Goal: Task Accomplishment & Management: Manage account settings

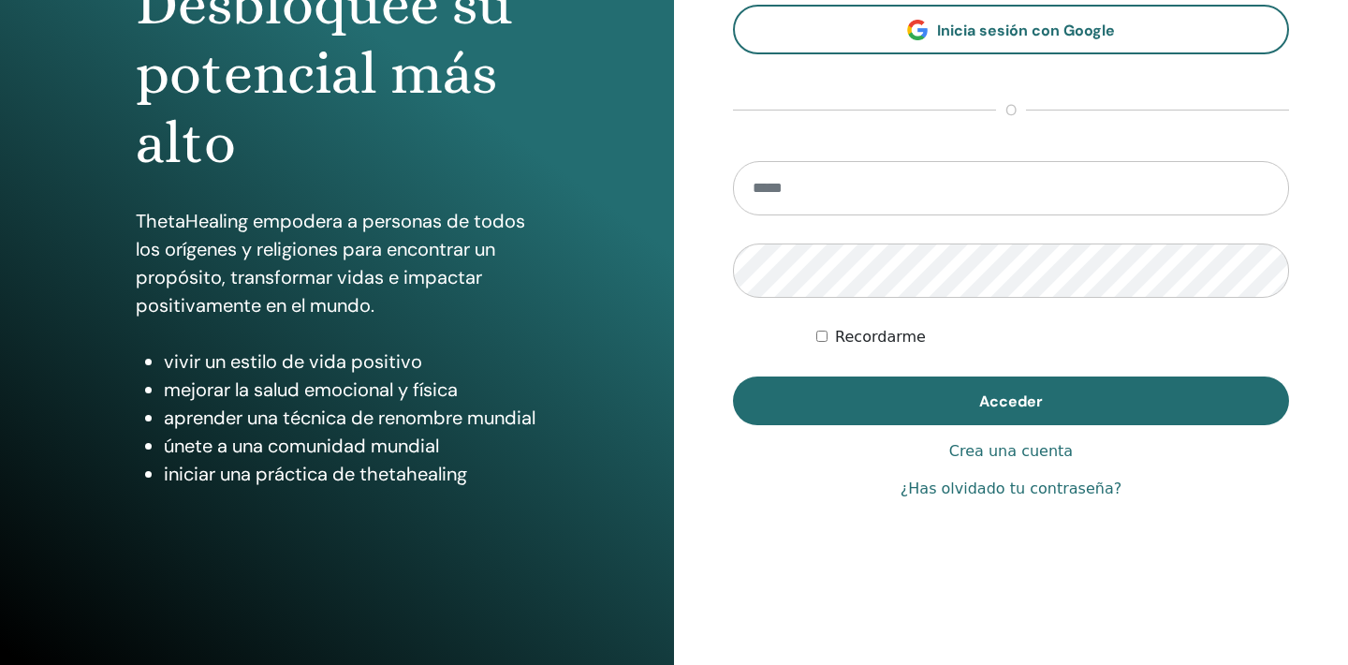
scroll to position [234, 0]
type input "**********"
click at [1011, 401] on button "Acceder" at bounding box center [1011, 400] width 556 height 49
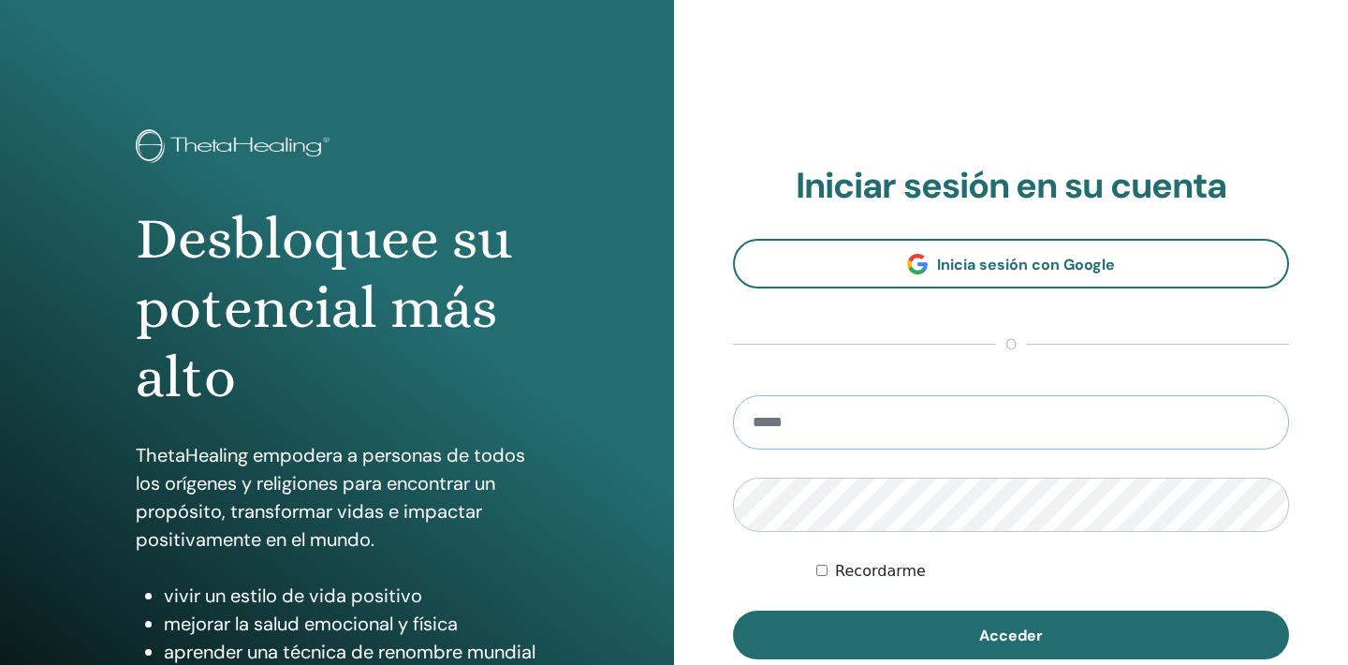
type input "**********"
click at [1011, 635] on button "Acceder" at bounding box center [1011, 634] width 556 height 49
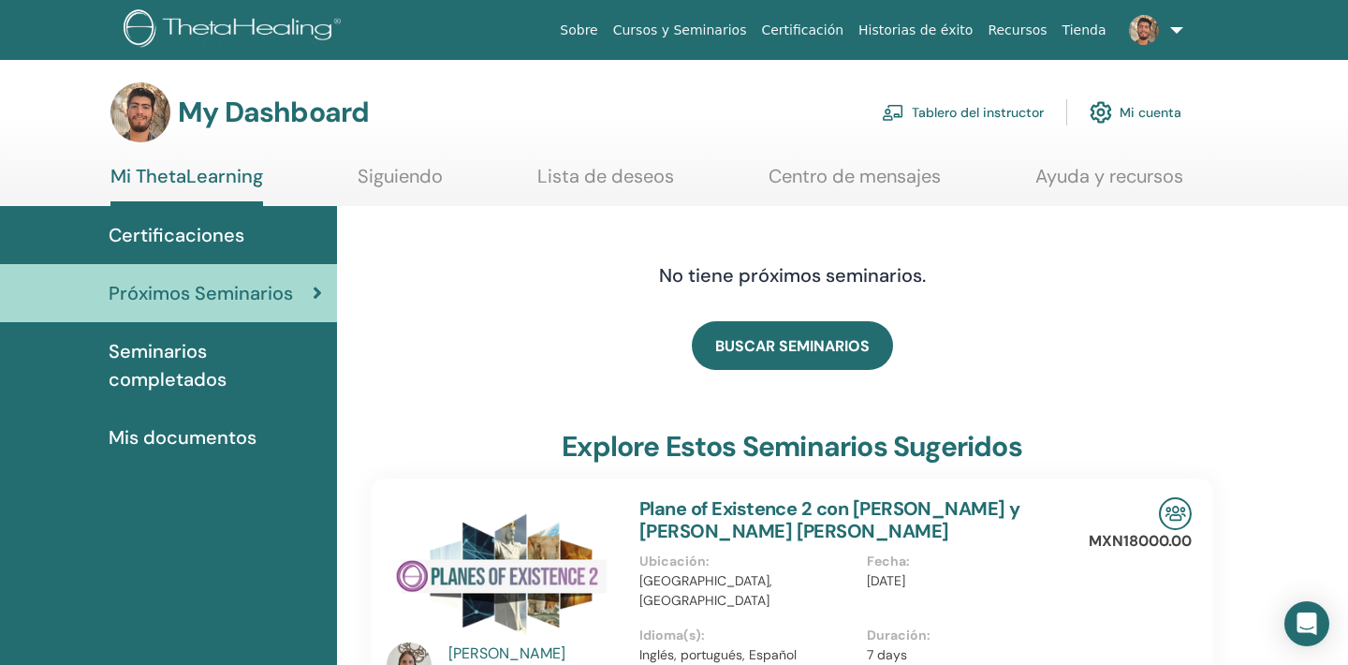
click at [946, 112] on link "Tablero del instructor" at bounding box center [963, 112] width 162 height 41
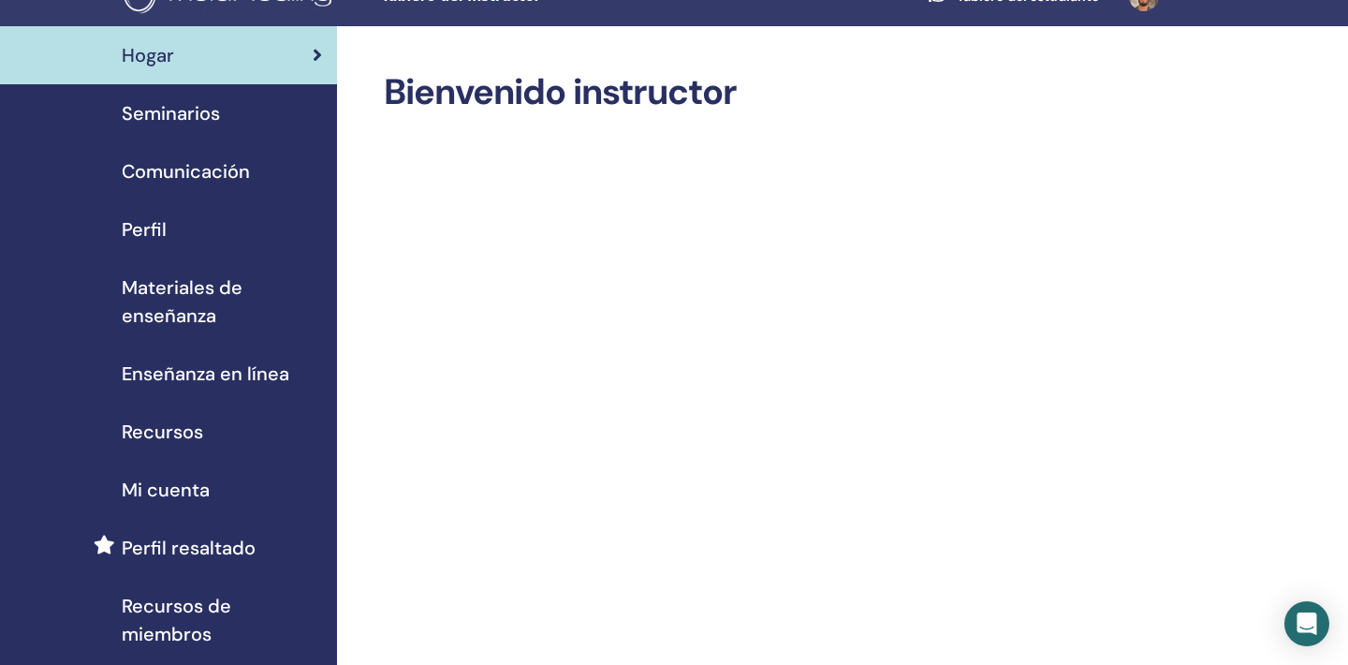
scroll to position [1, 0]
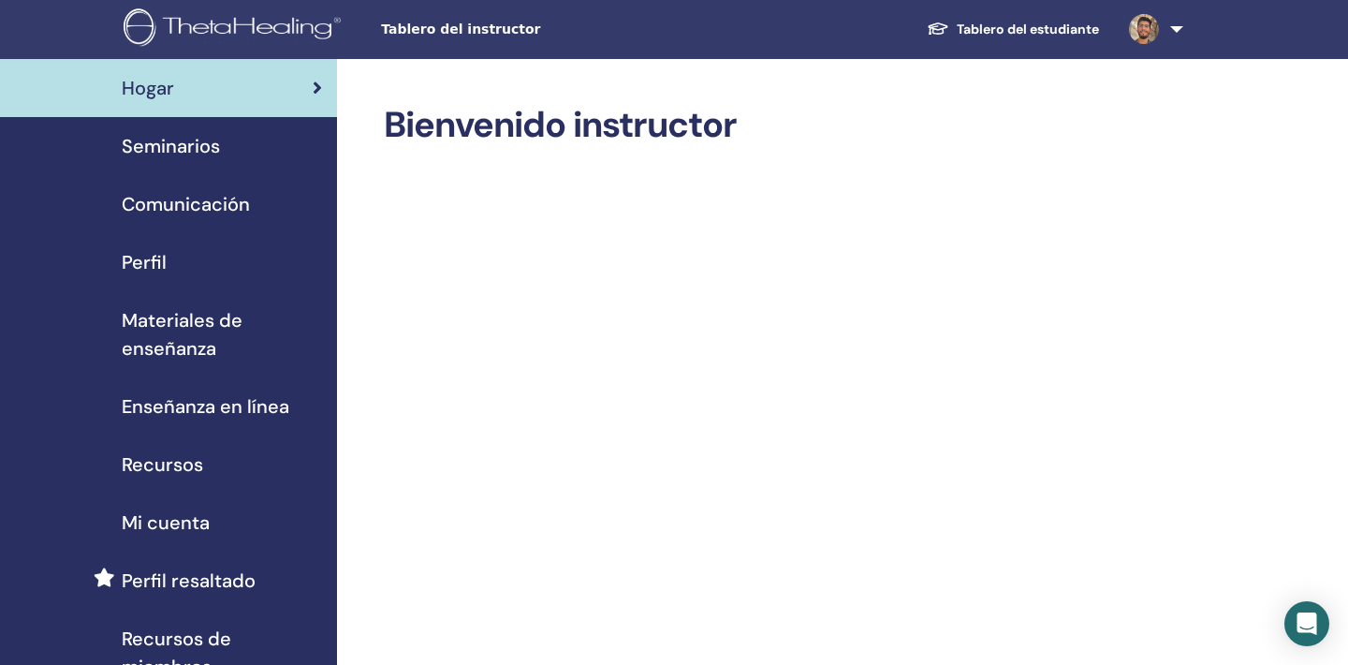
click at [154, 133] on span "Seminarios" at bounding box center [171, 146] width 98 height 28
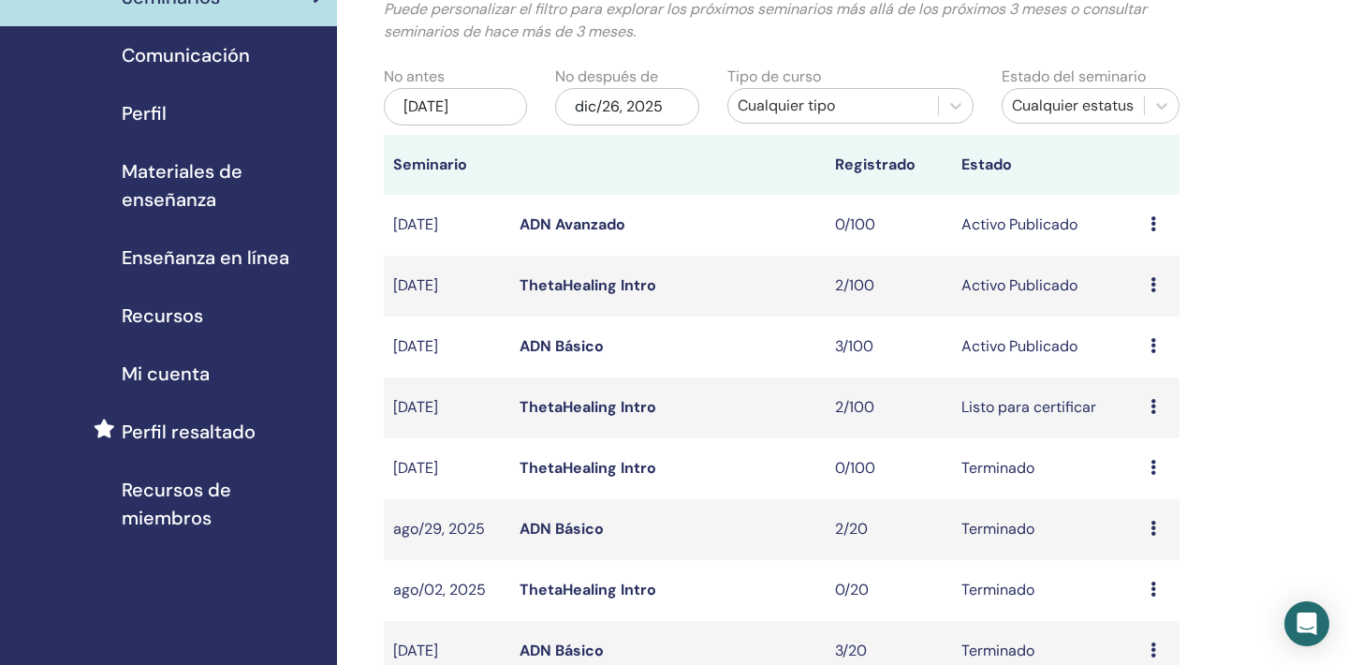
scroll to position [159, 0]
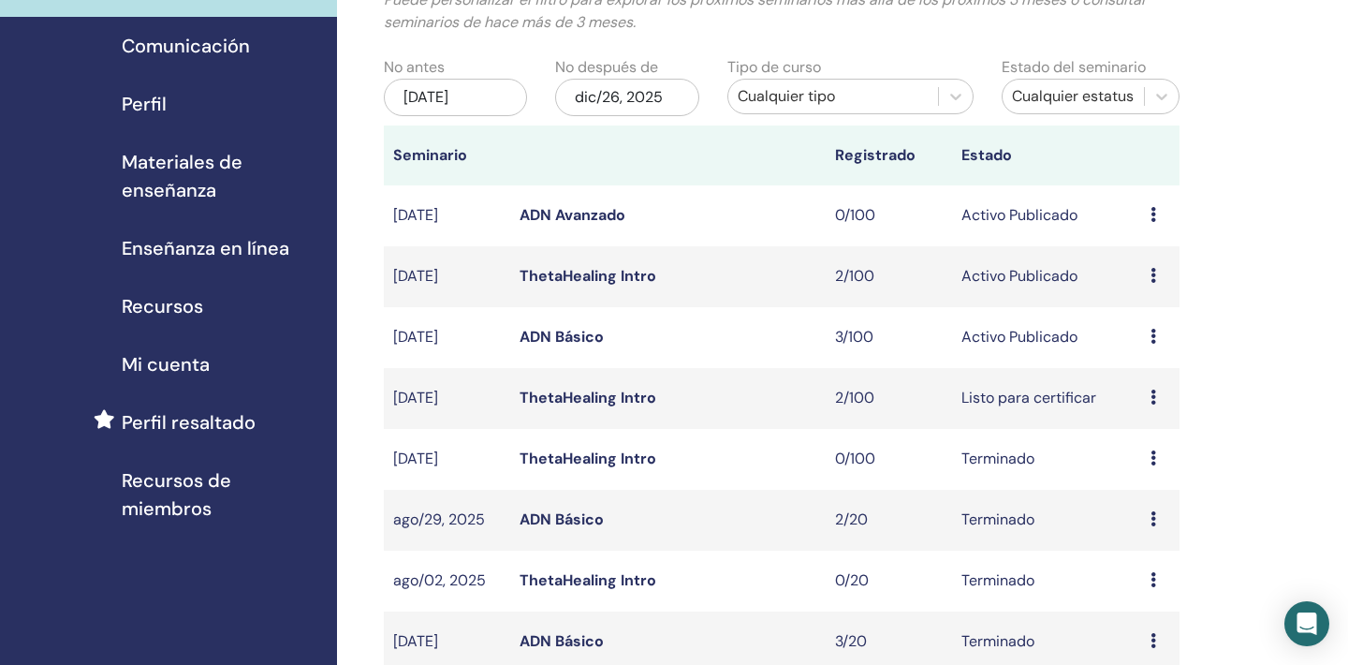
click at [1160, 328] on div "Avance Editar asistentes Cancelar" at bounding box center [1161, 337] width 20 height 22
click at [1145, 377] on link "Editar" at bounding box center [1140, 371] width 41 height 20
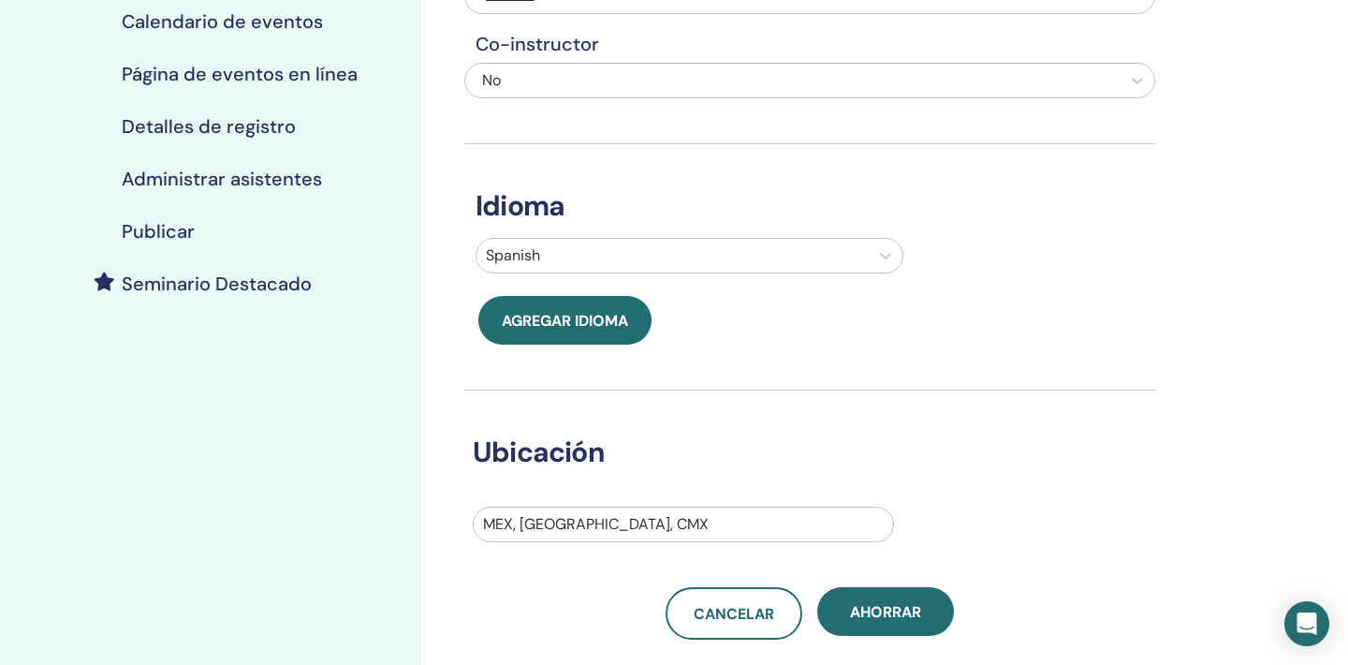
scroll to position [292, 0]
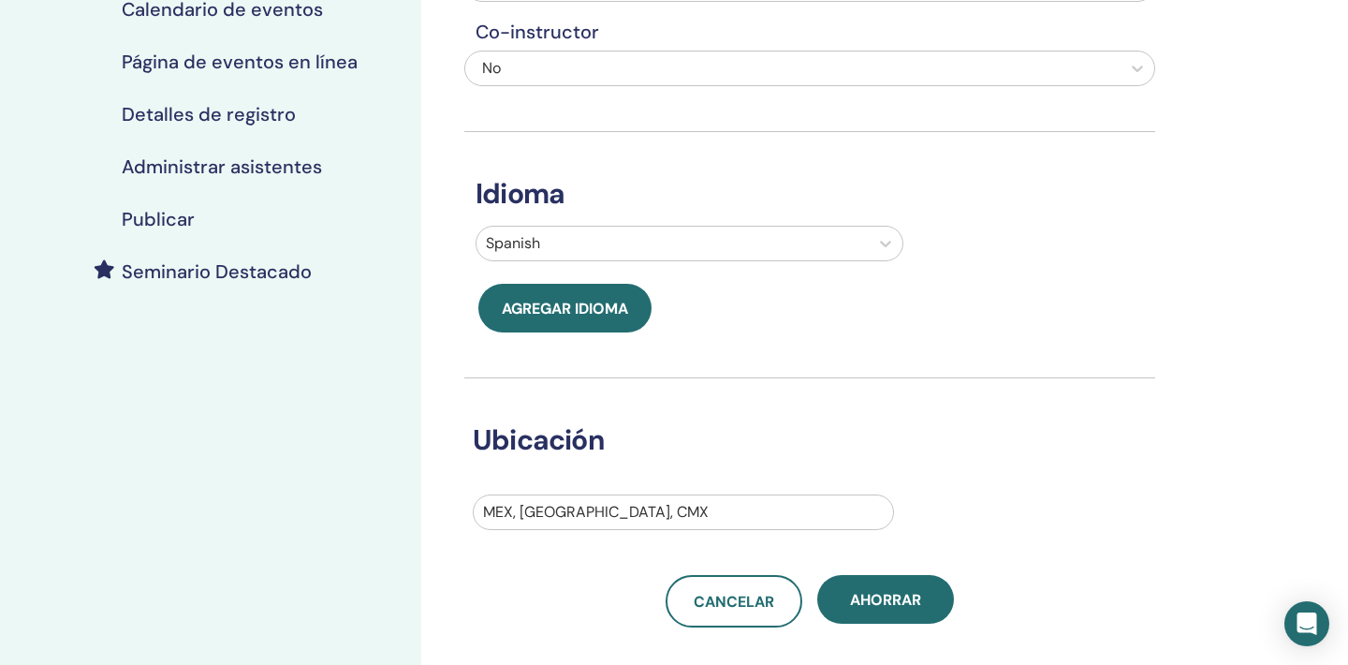
click at [303, 114] on div "Detalles de registro" at bounding box center [210, 114] width 391 height 22
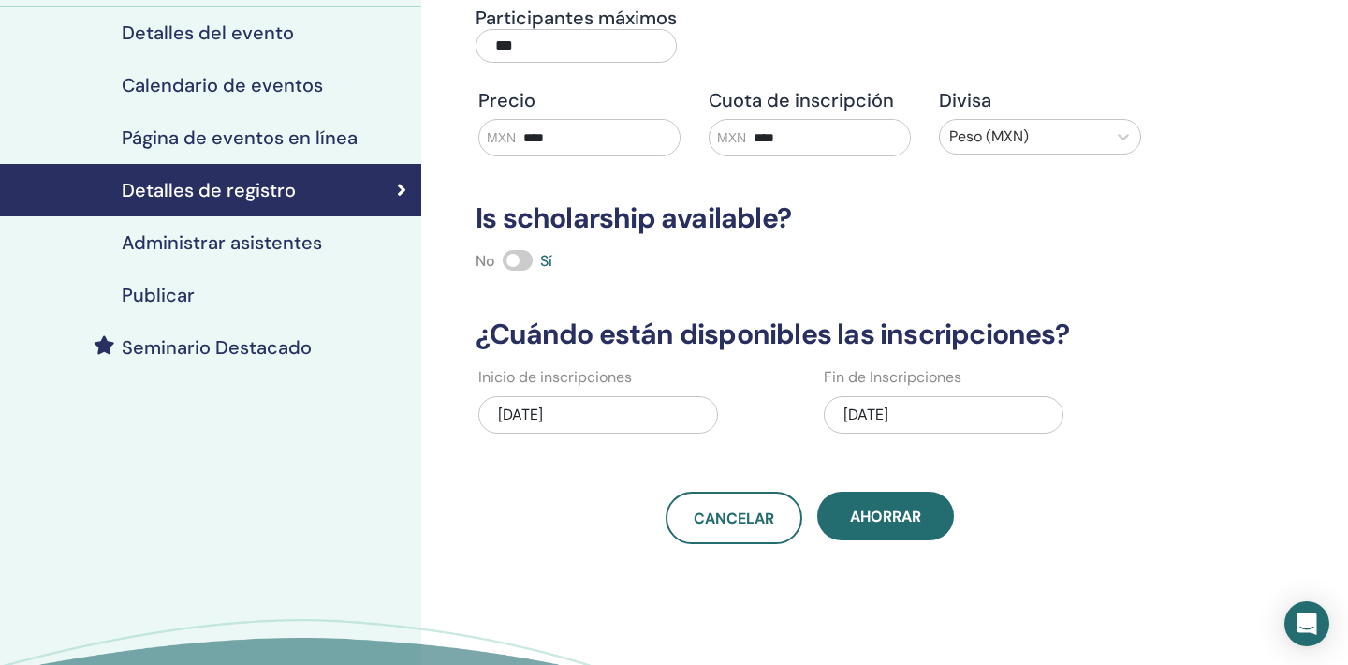
scroll to position [212, 0]
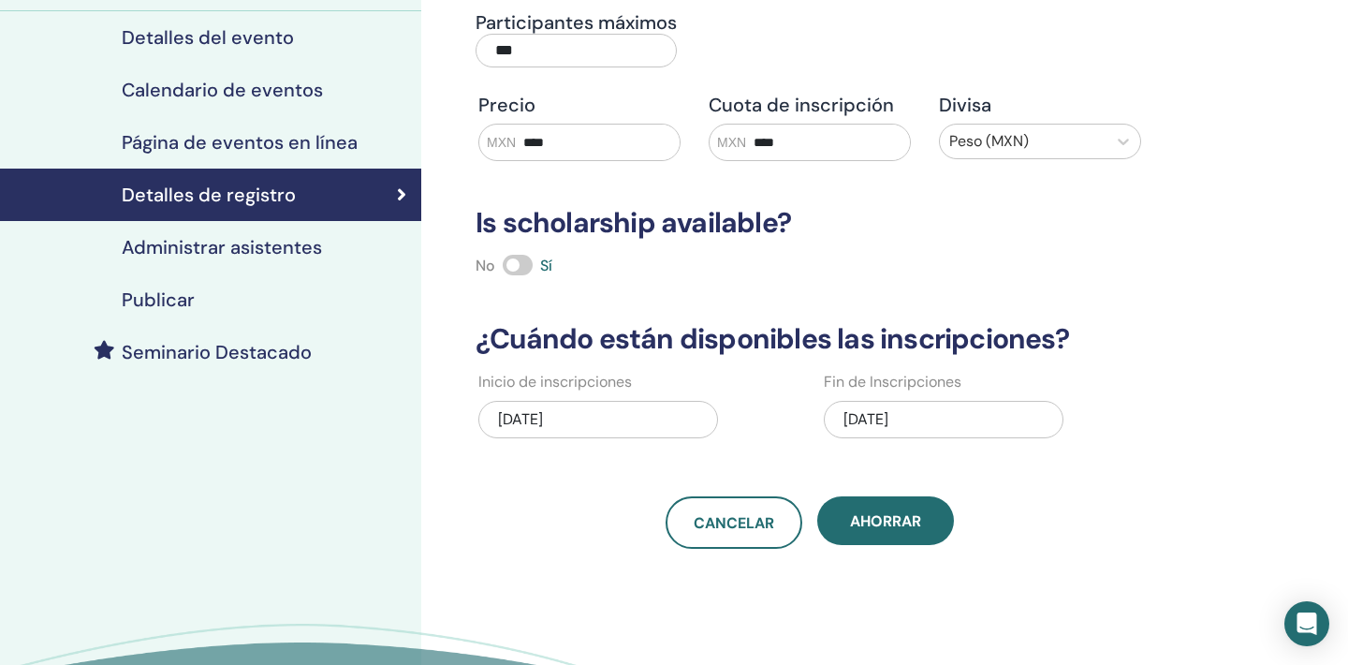
click at [269, 249] on h4 "Administrar asistentes" at bounding box center [222, 247] width 200 height 22
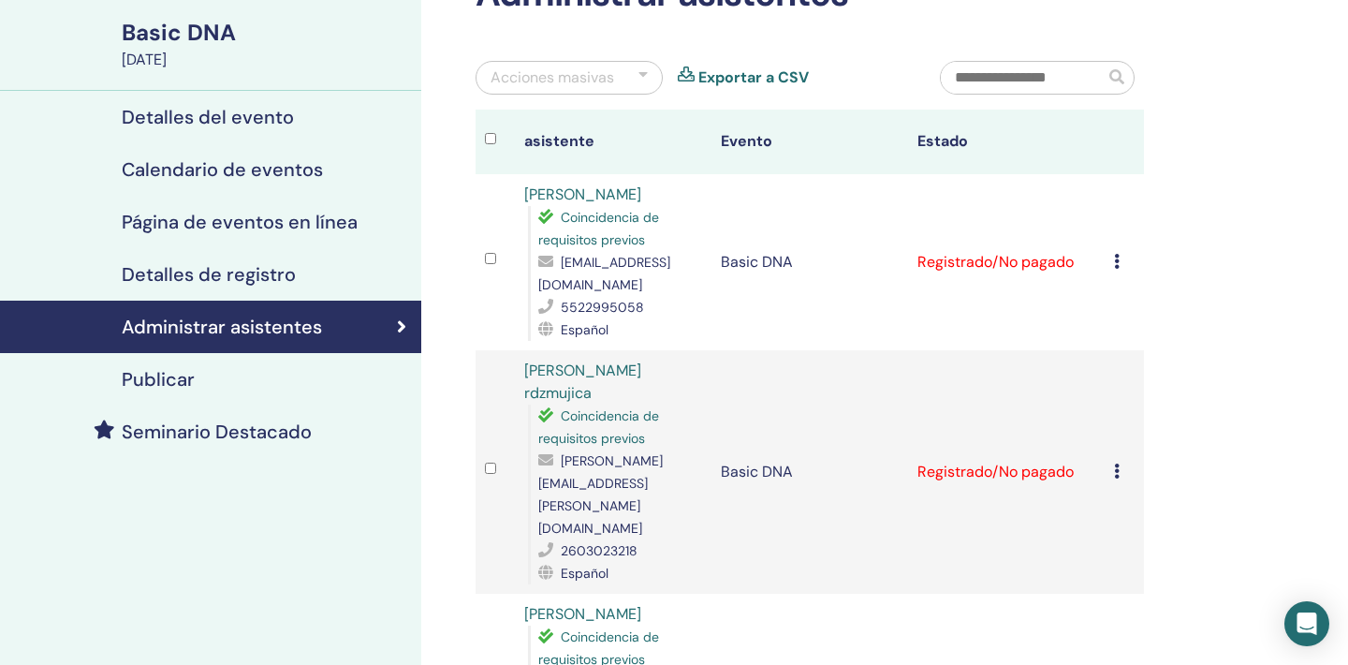
scroll to position [148, 0]
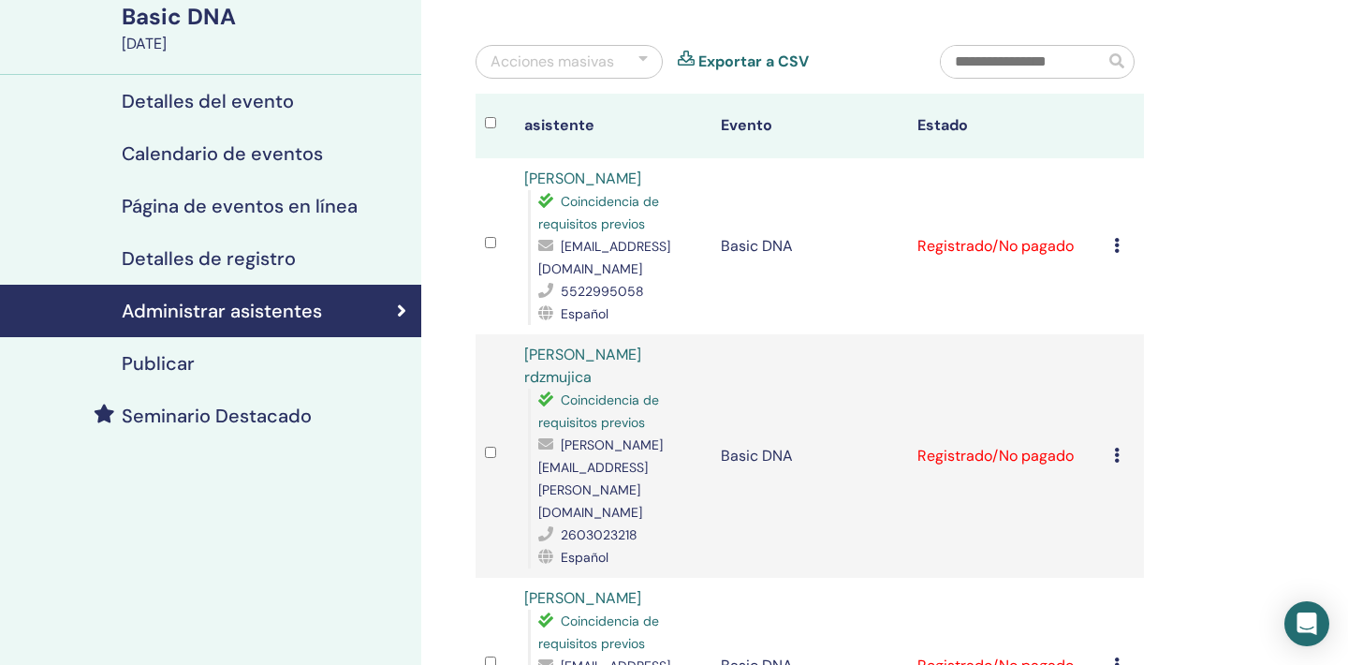
click at [565, 179] on link "[PERSON_NAME]" at bounding box center [582, 179] width 117 height 20
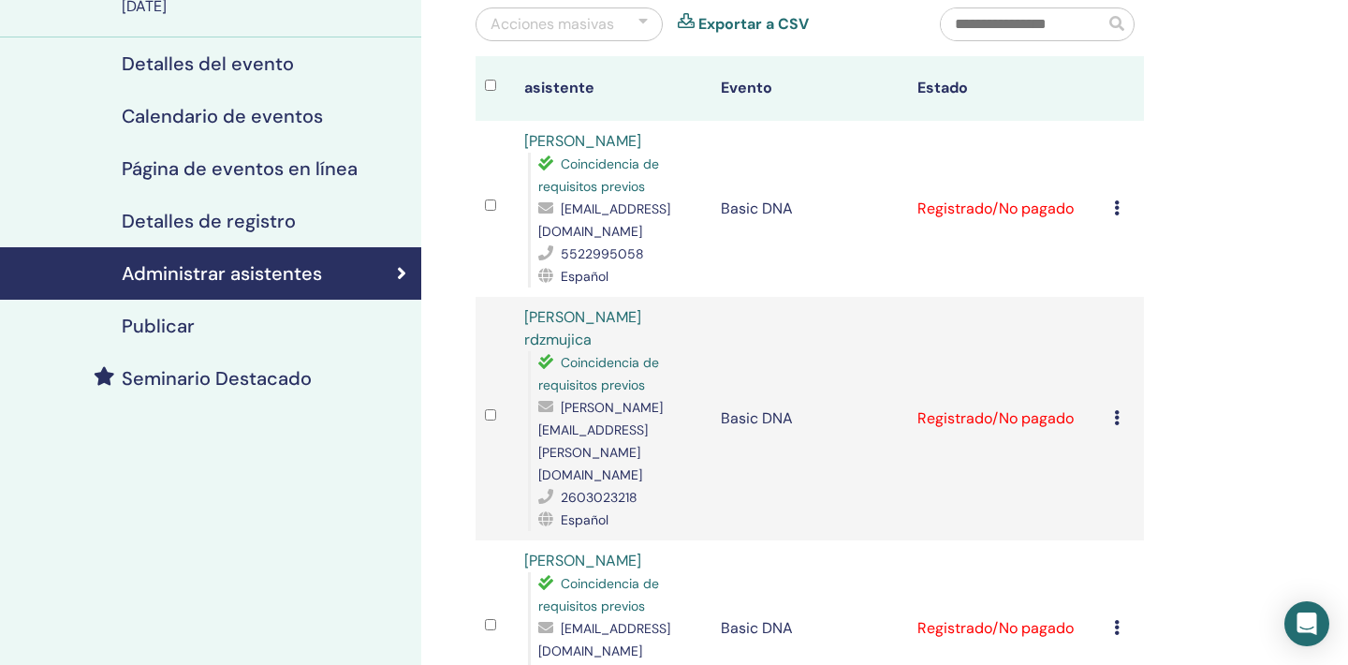
scroll to position [213, 0]
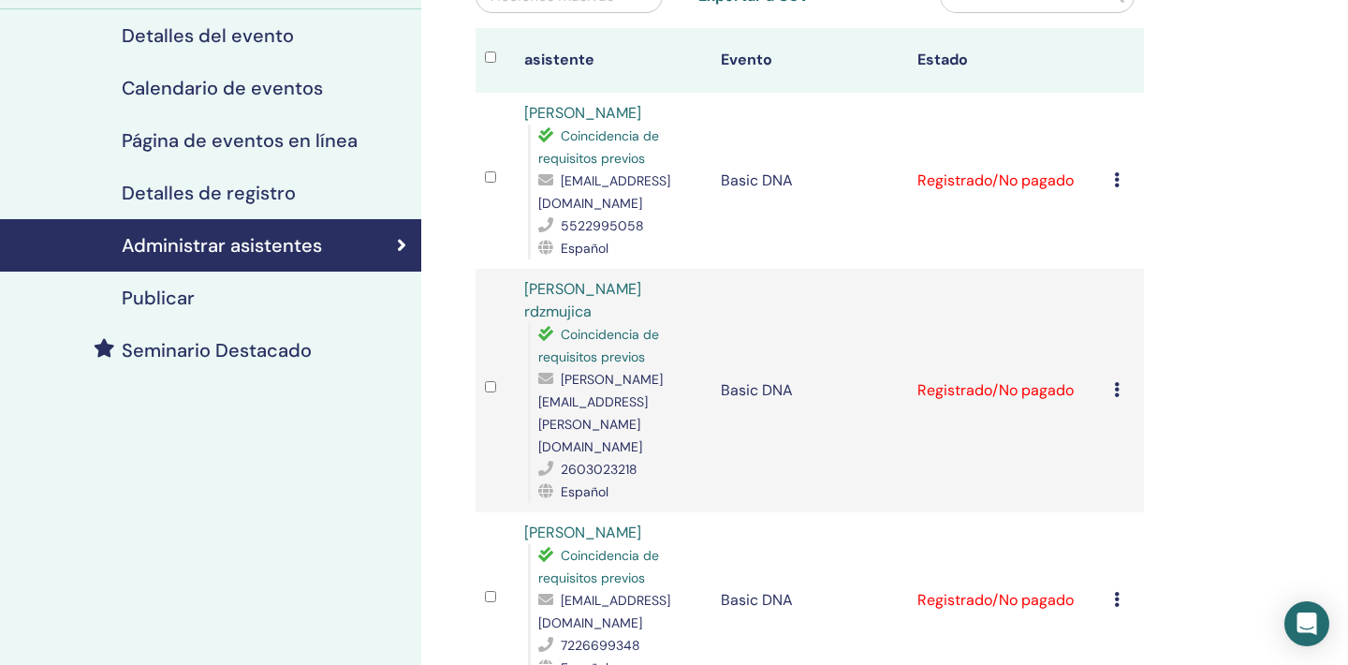
click at [596, 290] on link "[PERSON_NAME] rdzmujica" at bounding box center [582, 300] width 117 height 42
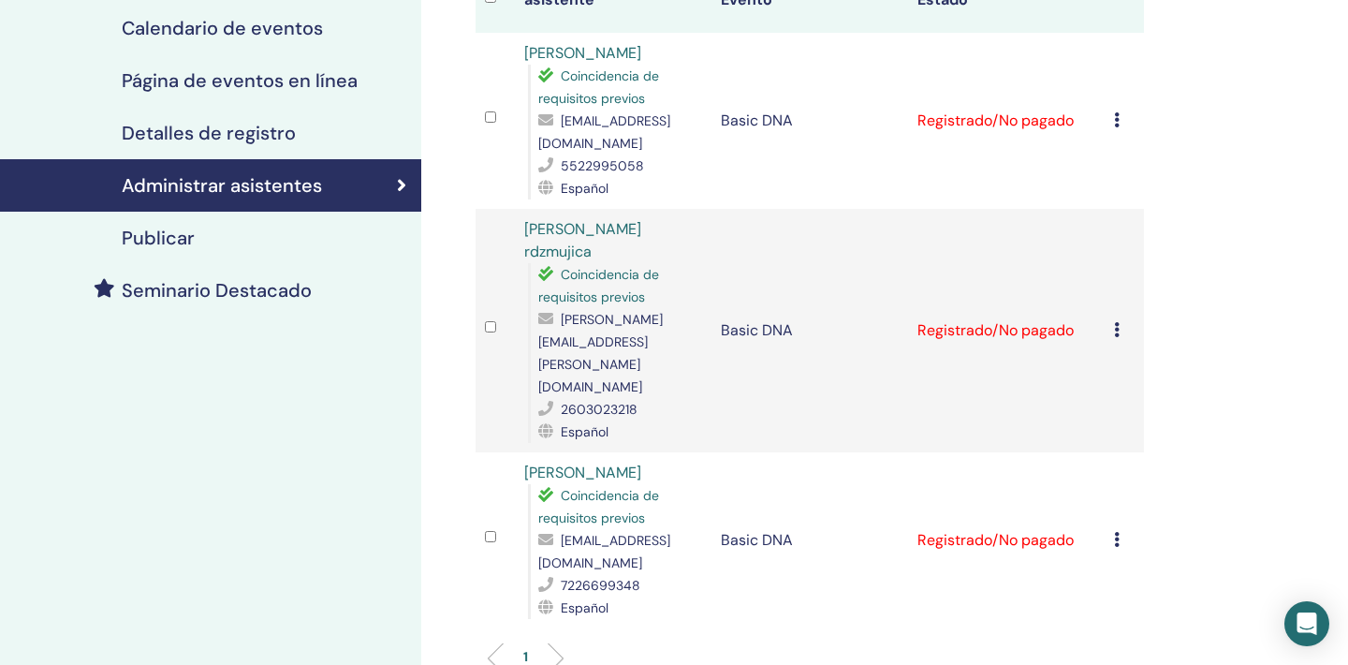
scroll to position [411, 0]
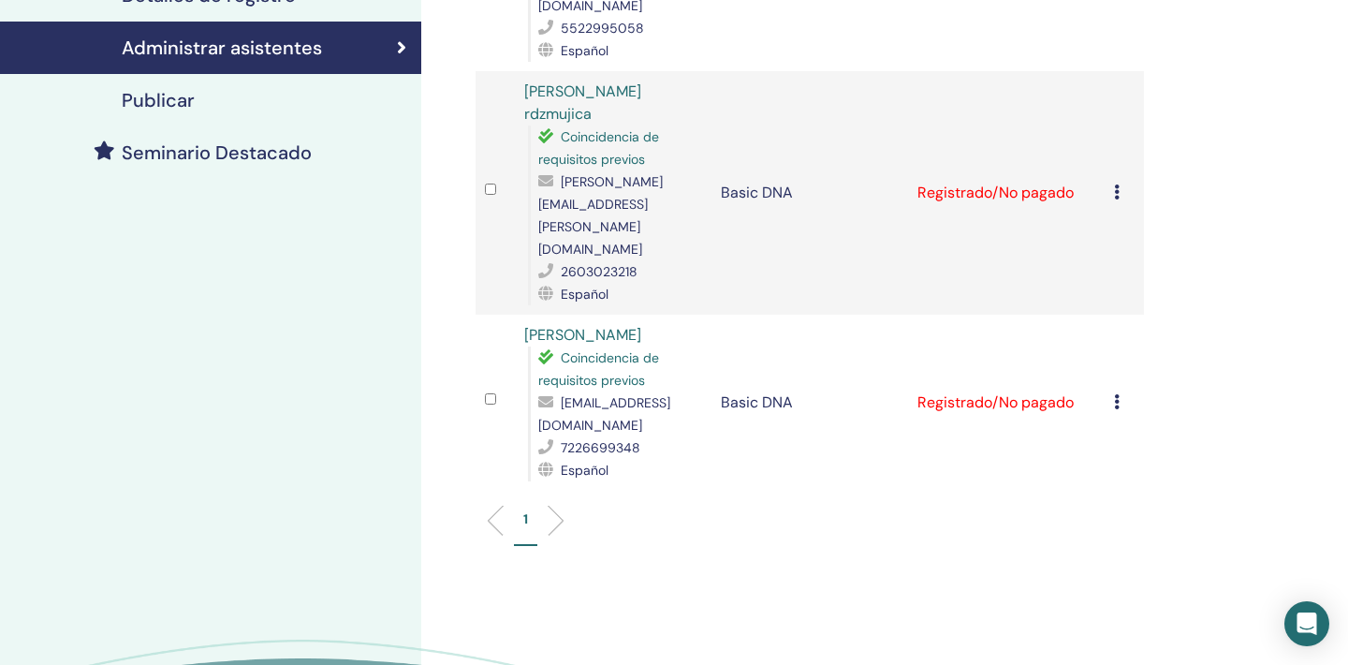
click at [564, 325] on link "[PERSON_NAME]" at bounding box center [582, 335] width 117 height 20
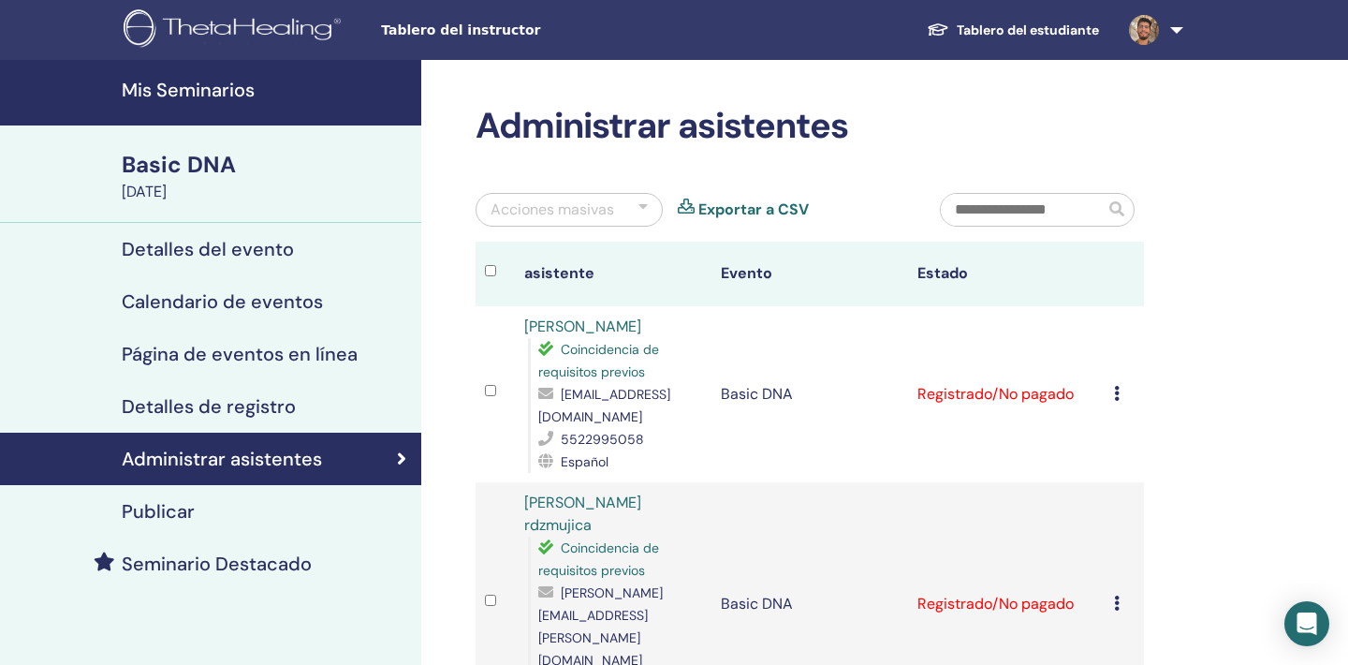
scroll to position [0, 0]
